Goal: Task Accomplishment & Management: Complete application form

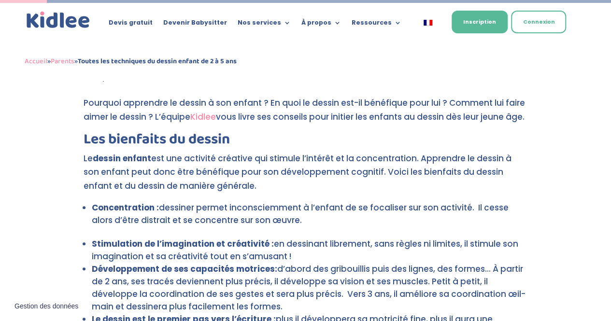
click at [207, 116] on link "Kidlee" at bounding box center [203, 117] width 26 height 12
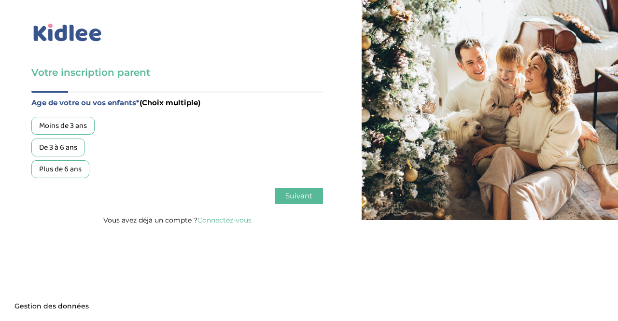
click at [48, 154] on div "De 3 à 6 ans" at bounding box center [58, 148] width 54 height 18
click at [303, 201] on button "Suivant" at bounding box center [299, 196] width 48 height 16
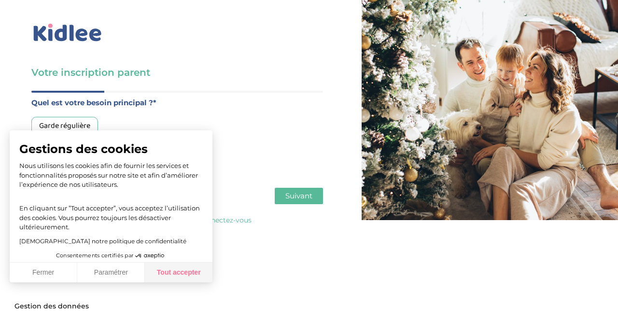
click at [182, 277] on button "Tout accepter" at bounding box center [179, 273] width 68 height 20
checkbox input "true"
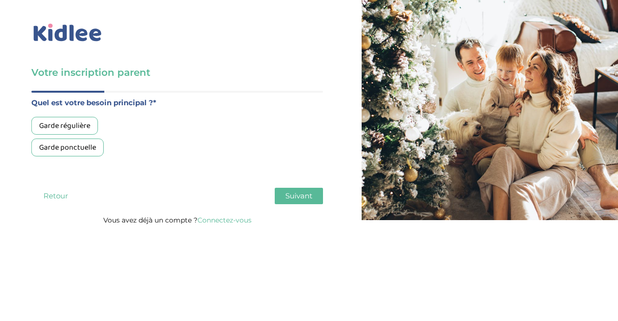
click at [73, 126] on div "Garde régulière" at bounding box center [64, 126] width 67 height 18
click at [297, 196] on span "Suivant" at bounding box center [298, 195] width 27 height 9
